Goal: Information Seeking & Learning: Learn about a topic

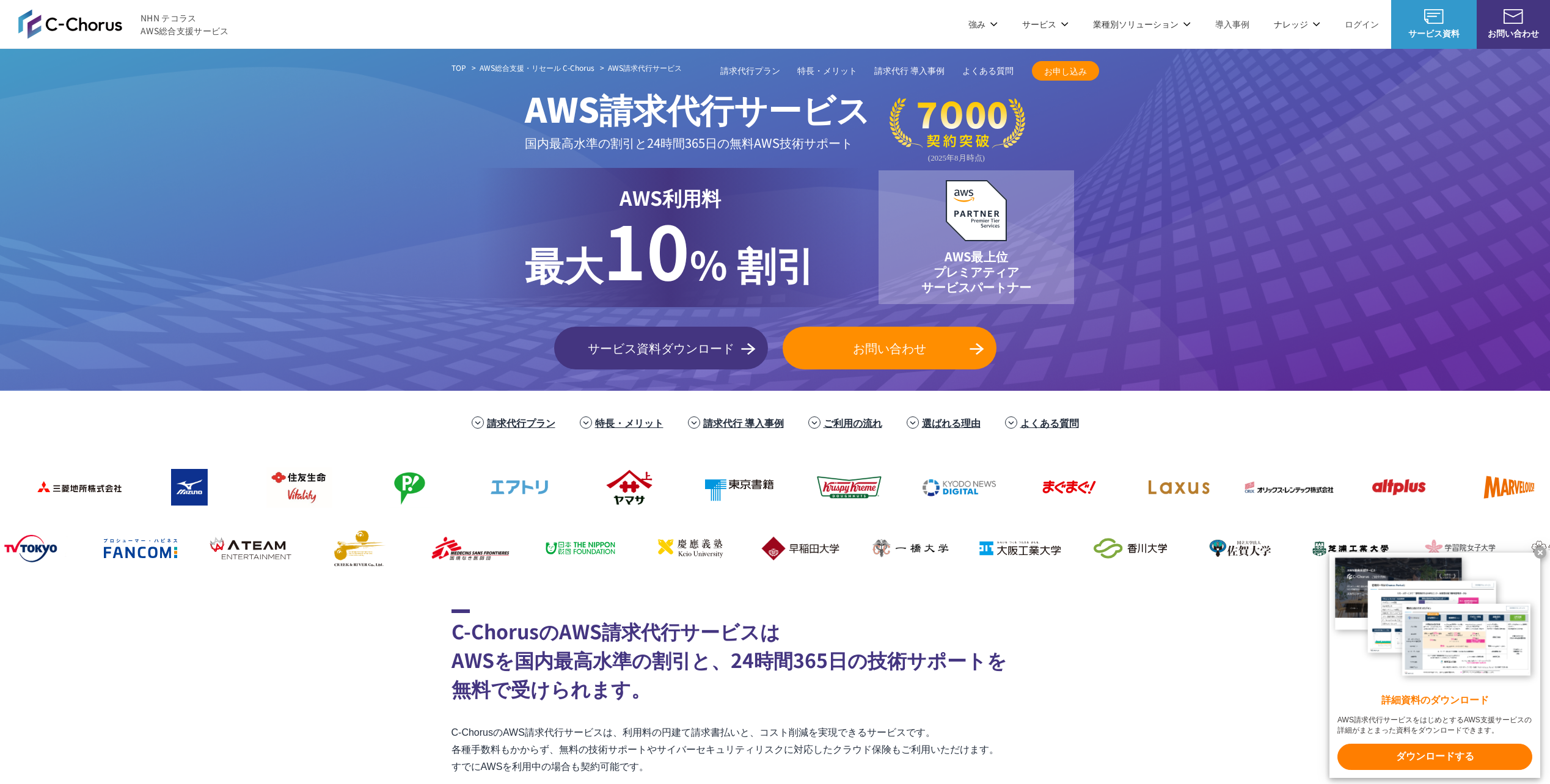
click at [1536, 548] on x-t at bounding box center [1540, 553] width 12 height 12
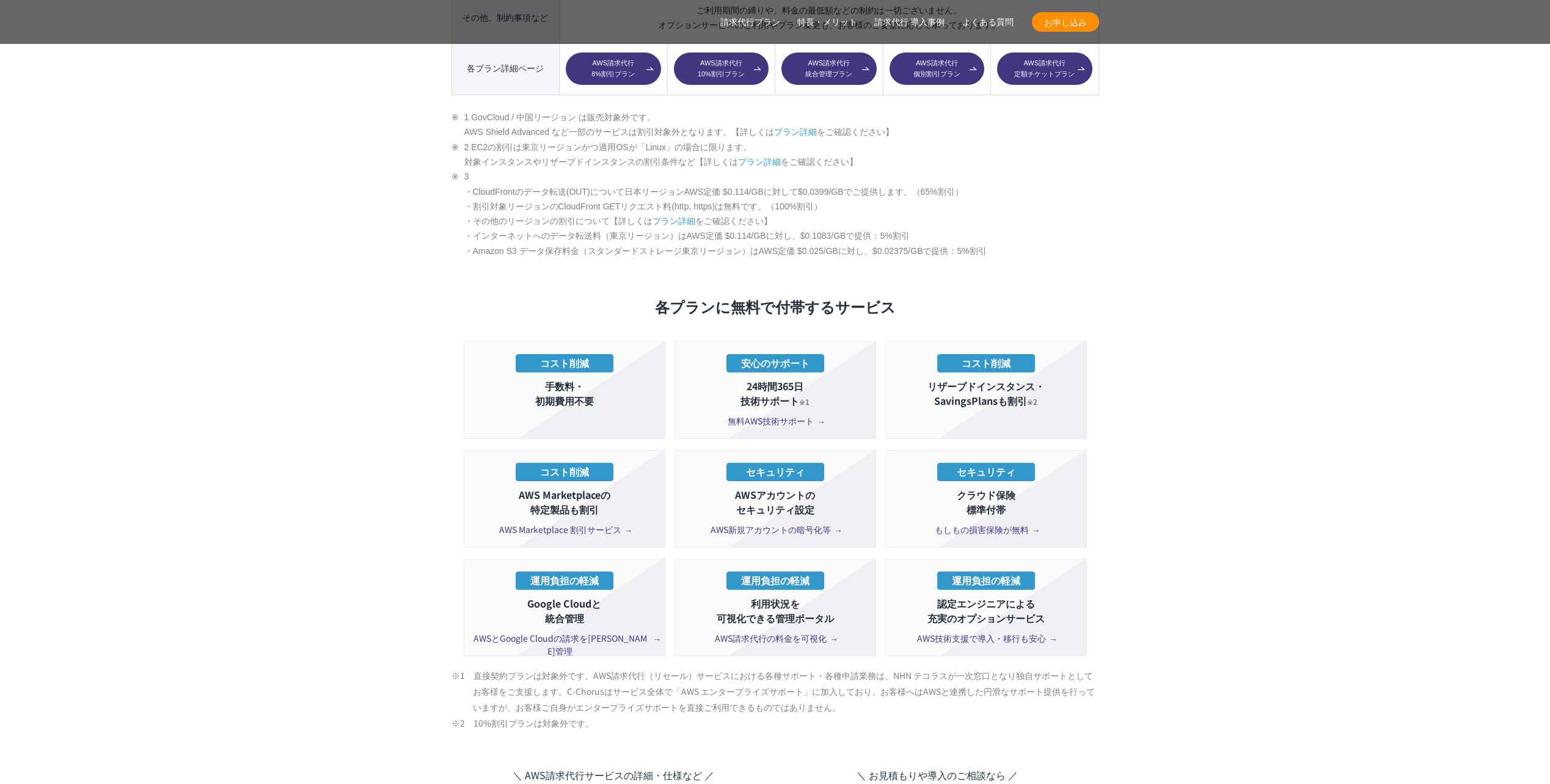
scroll to position [2138, 0]
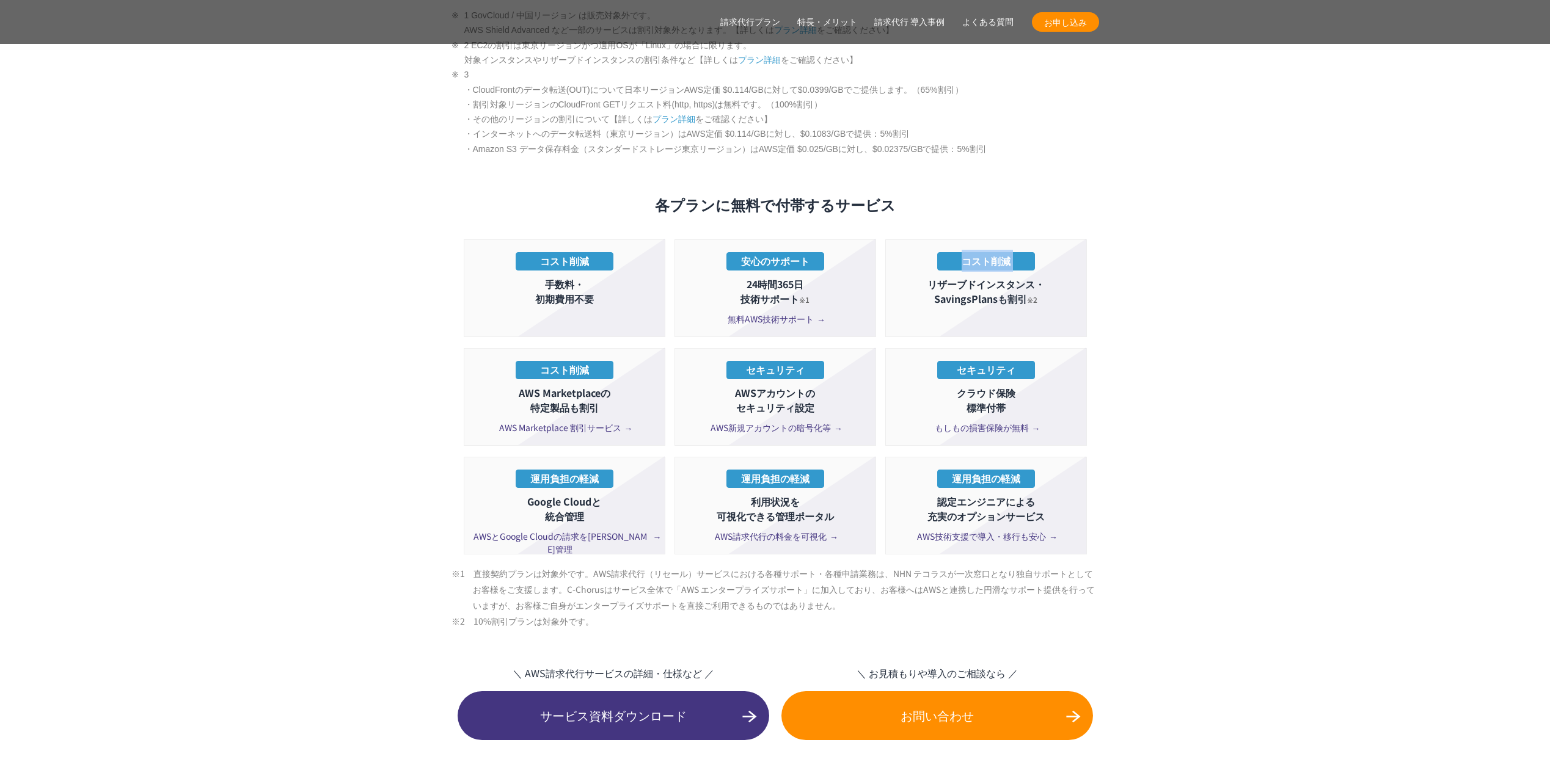
drag, startPoint x: 932, startPoint y: 257, endPoint x: 1039, endPoint y: 281, distance: 109.7
click at [1039, 281] on li "コスト削減 リザーブドインスタンス・ SavingsPlansも割引 ※2" at bounding box center [986, 288] width 201 height 98
click at [672, 398] on ul "コスト削減 手数料・ 初期費用不要 安心のサポート 24時間365日 技術サポート ※1 無料AWS技術サポート コスト削減 リザーブドインスタンス・ Sav…" at bounding box center [775, 402] width 623 height 326
drag, startPoint x: 533, startPoint y: 371, endPoint x: 605, endPoint y: 389, distance: 74.2
click at [605, 389] on p "AWS Marketplaceの 特定製品も割引" at bounding box center [564, 400] width 188 height 29
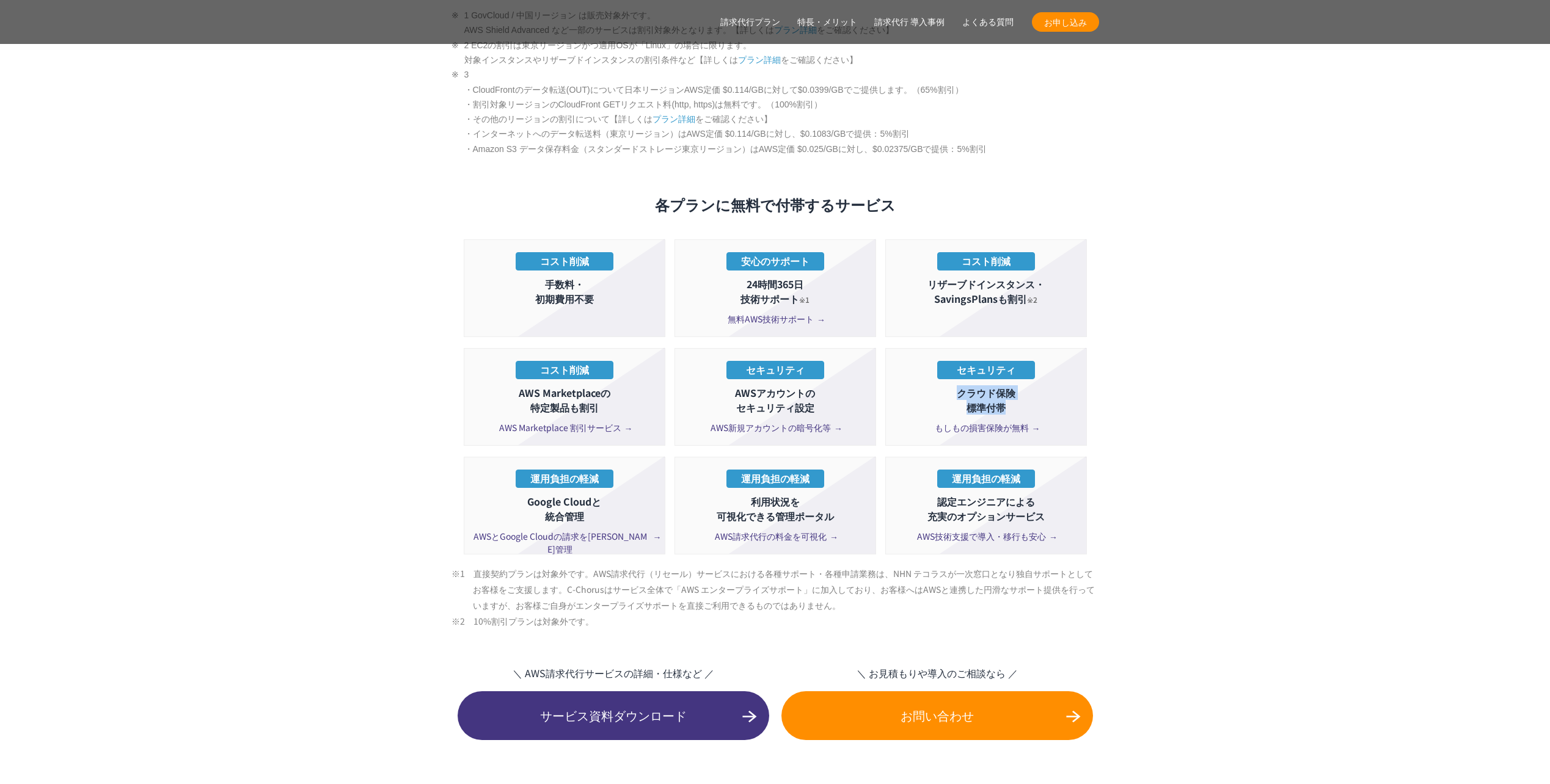
drag, startPoint x: 951, startPoint y: 367, endPoint x: 1018, endPoint y: 387, distance: 69.9
click at [1018, 387] on p "クラウド保険 標準付帯" at bounding box center [986, 400] width 188 height 29
drag, startPoint x: 512, startPoint y: 374, endPoint x: 602, endPoint y: 387, distance: 90.9
click at [602, 387] on p "AWS Marketplaceの 特定製品も割引" at bounding box center [564, 400] width 188 height 29
drag, startPoint x: 602, startPoint y: 387, endPoint x: 639, endPoint y: 389, distance: 37.1
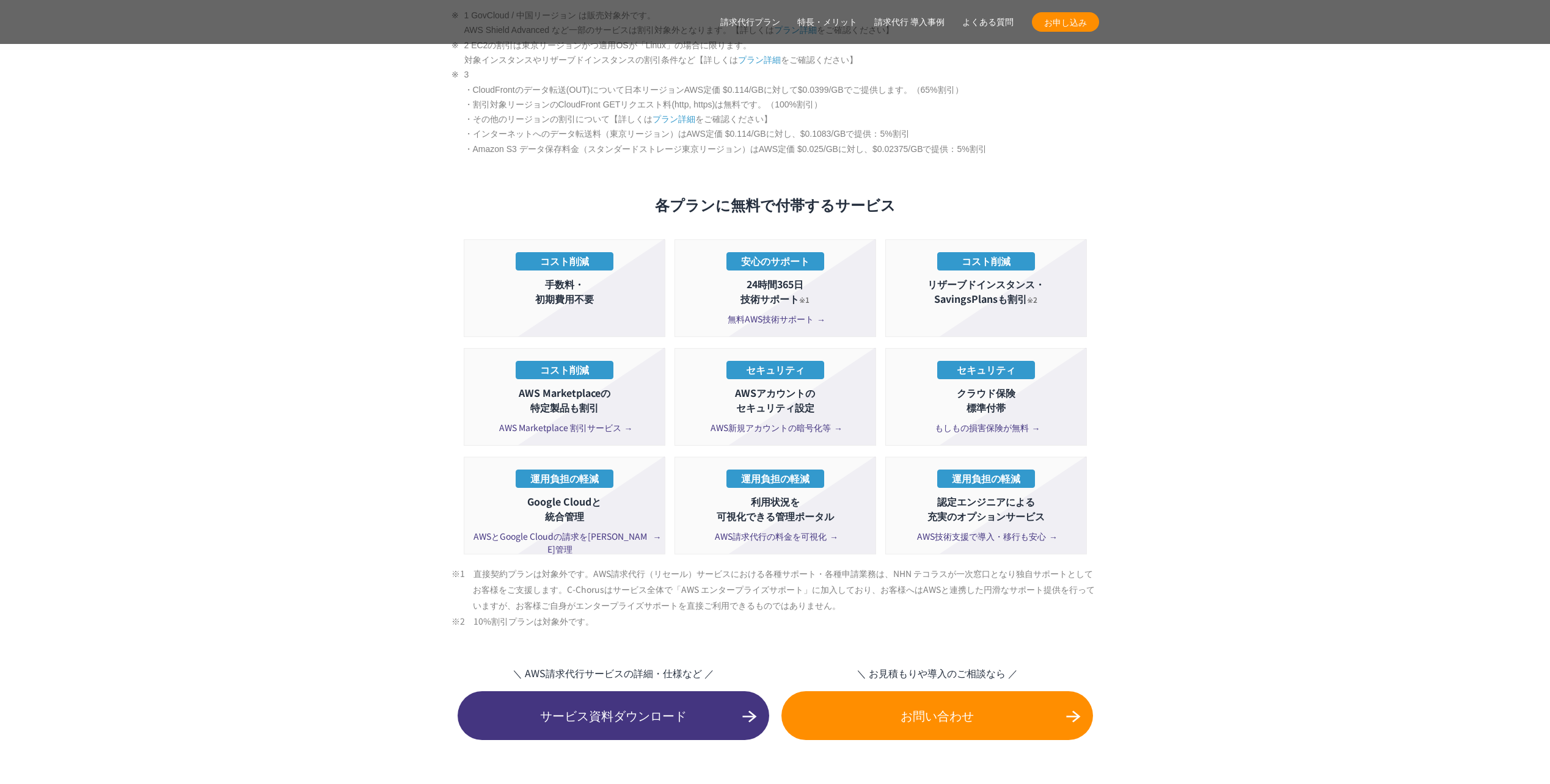
click at [639, 389] on li "コスト削減 AWS Marketplaceの 特定製品も割引 AWS Marketplace 割引サービス" at bounding box center [564, 397] width 201 height 98
drag, startPoint x: 524, startPoint y: 476, endPoint x: 586, endPoint y: 490, distance: 63.6
click at [586, 494] on p "Google Cloudと 統合管理" at bounding box center [564, 509] width 188 height 29
drag, startPoint x: 586, startPoint y: 490, endPoint x: 668, endPoint y: 494, distance: 82.1
click at [668, 494] on ul "コスト削減 手数料・ 初期費用不要 安心のサポート 24時間365日 技術サポート ※1 無料AWS技術サポート コスト削減 リザーブドインスタンス・ Sav…" at bounding box center [775, 402] width 623 height 326
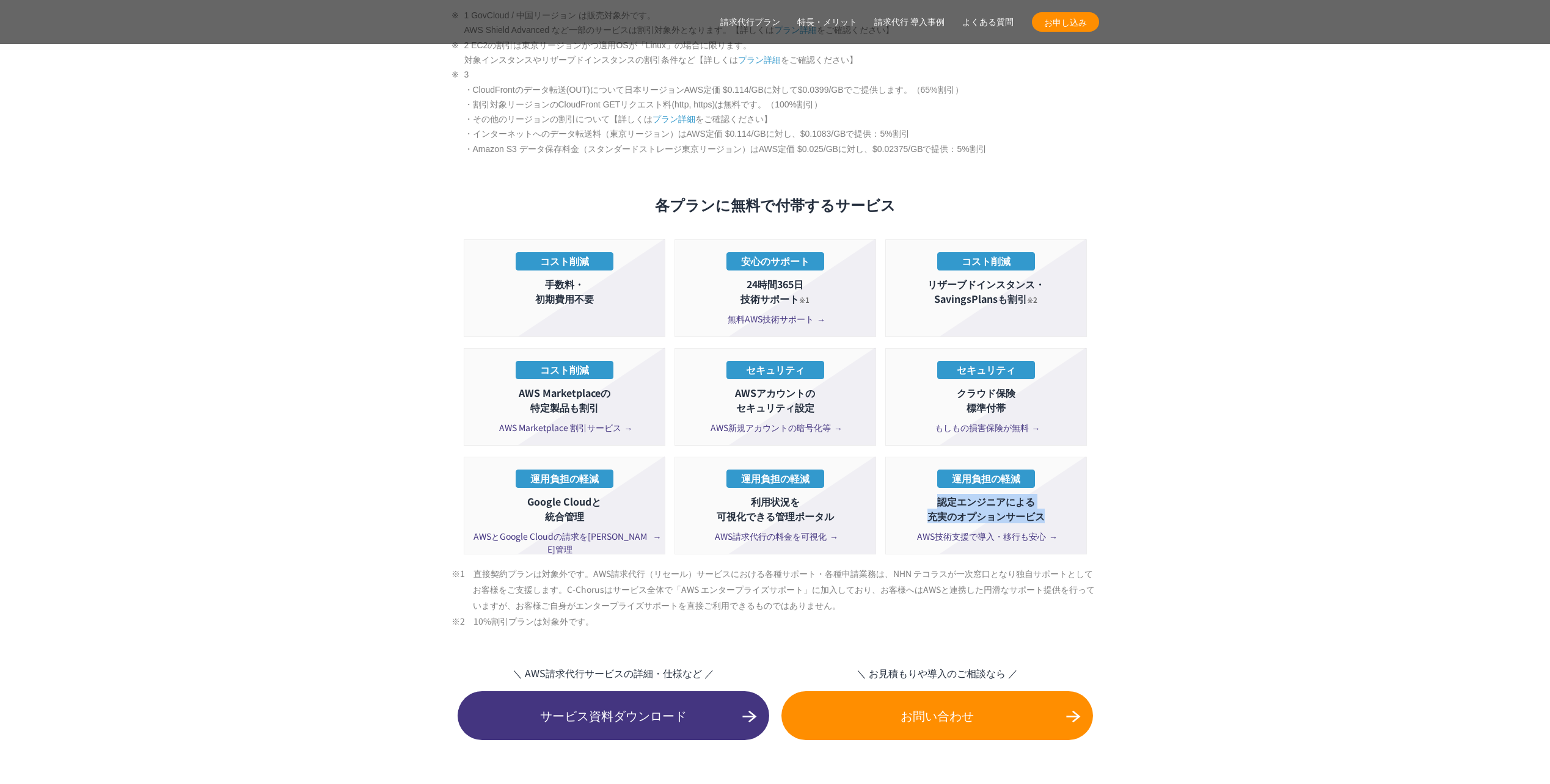
drag, startPoint x: 939, startPoint y: 479, endPoint x: 1053, endPoint y: 494, distance: 115.0
click at [1053, 494] on p "認定エンジニアによる 充実のオプションサービス" at bounding box center [986, 509] width 188 height 29
drag, startPoint x: 1053, startPoint y: 494, endPoint x: 1151, endPoint y: 500, distance: 98.2
click at [1151, 500] on section "AWS請求代行サービスのプラン 多様なニーズに対応したオススメのプラン プラン名 AWS請求代行 8 %割引 プラン AWS請求代行 10 %割引 プラン A…" at bounding box center [775, 149] width 1550 height 2116
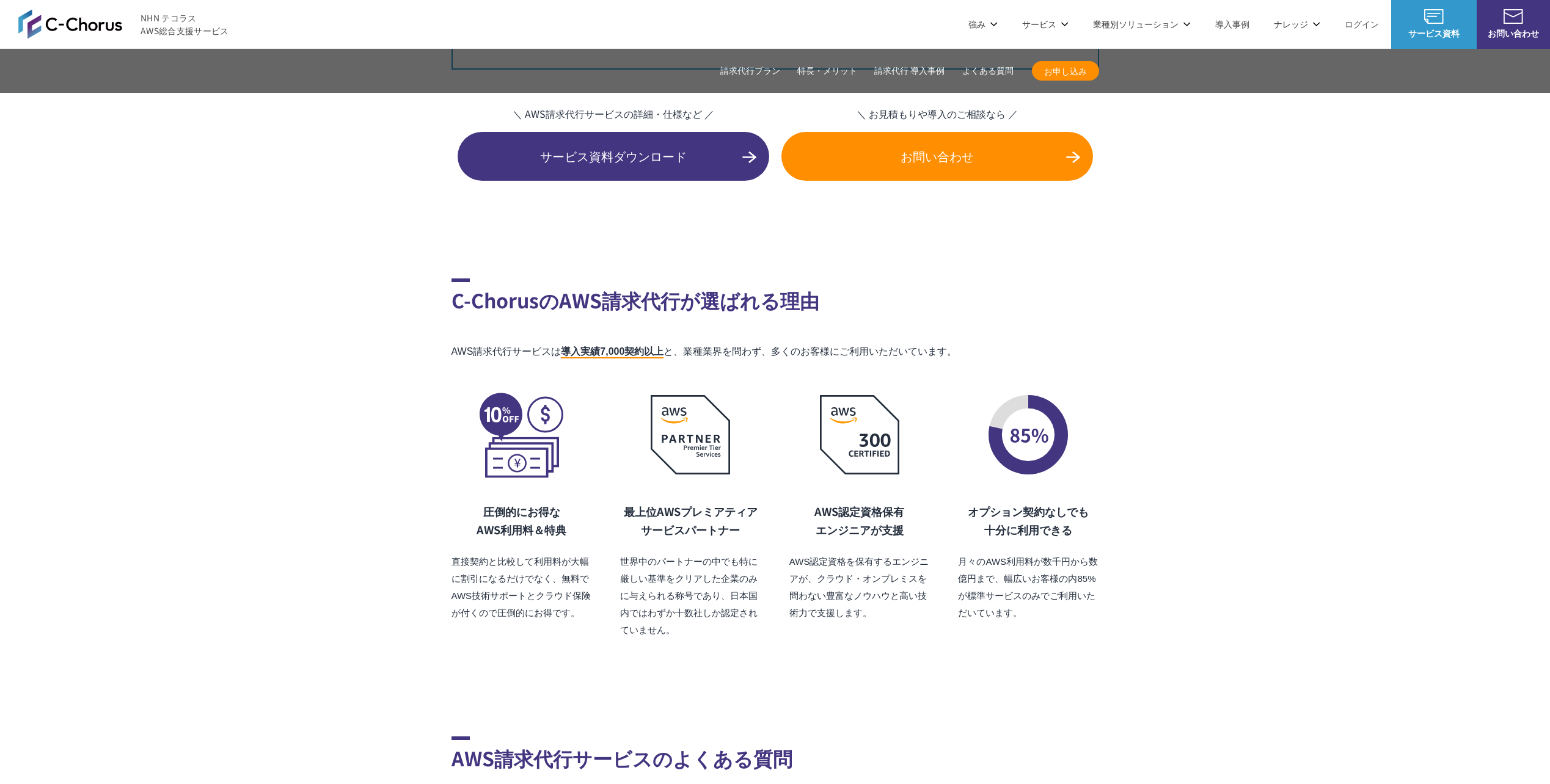
scroll to position [8346, 0]
